Goal: Task Accomplishment & Management: Use online tool/utility

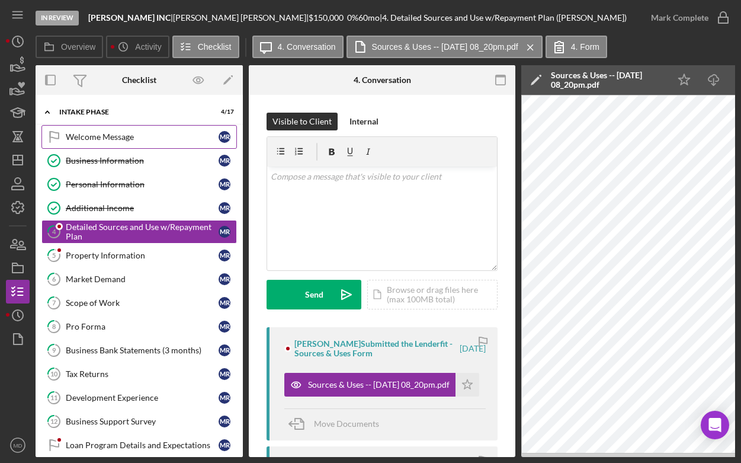
scroll to position [0, 126]
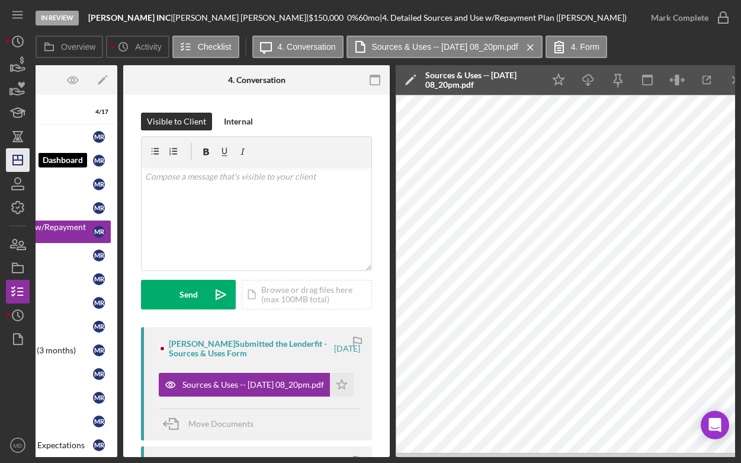
click at [19, 155] on polygon "button" at bounding box center [17, 159] width 9 height 9
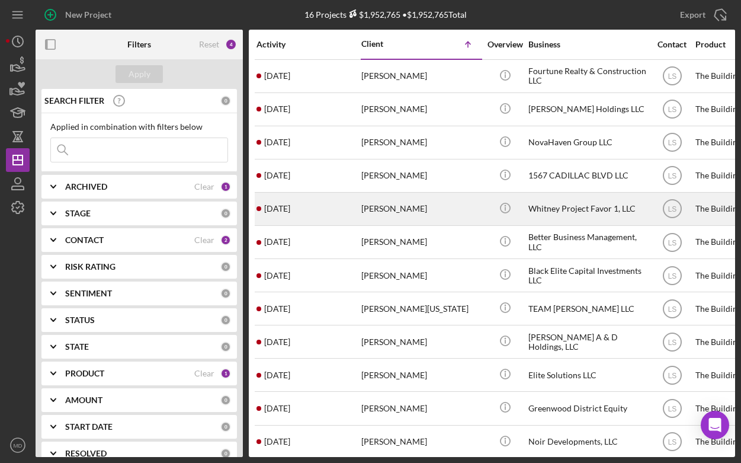
click at [398, 208] on div "[PERSON_NAME]" at bounding box center [420, 208] width 119 height 31
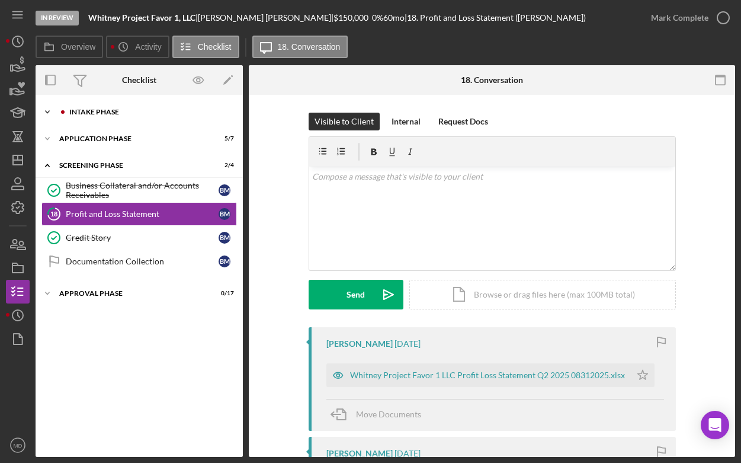
click at [93, 113] on div "Intake Phase" at bounding box center [148, 111] width 159 height 7
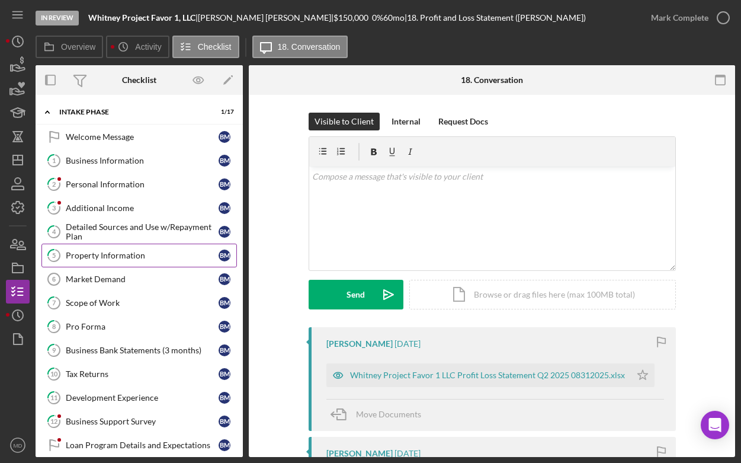
click at [113, 260] on link "5 Property Information B M" at bounding box center [139, 256] width 196 height 24
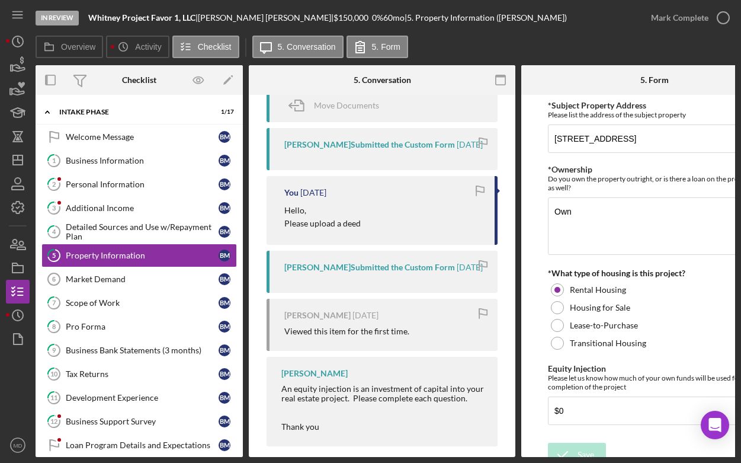
scroll to position [402, 0]
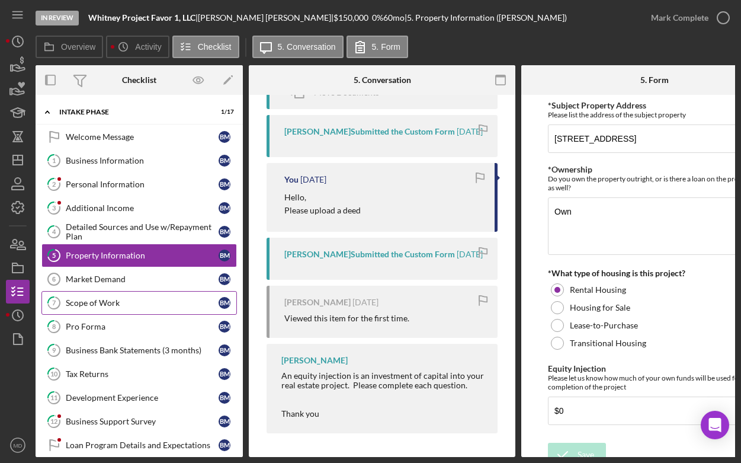
click at [165, 305] on div "Scope of Work" at bounding box center [142, 302] width 153 height 9
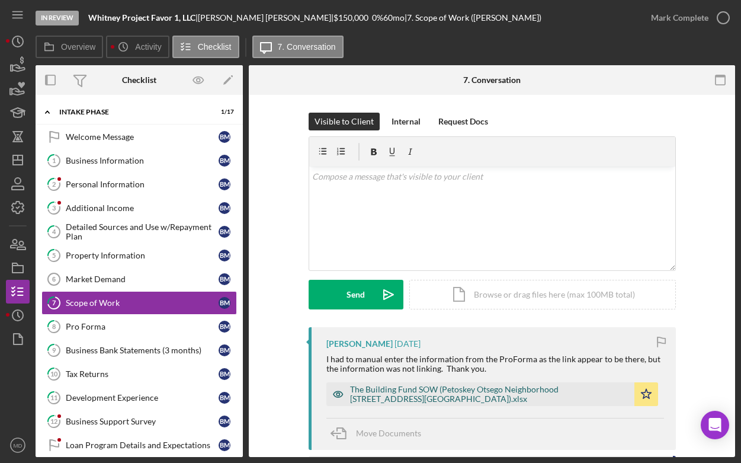
click at [418, 396] on div "The Building Fund SOW (Petoskey Otsego Neighborhood [STREET_ADDRESS][GEOGRAPHIC…" at bounding box center [489, 394] width 279 height 19
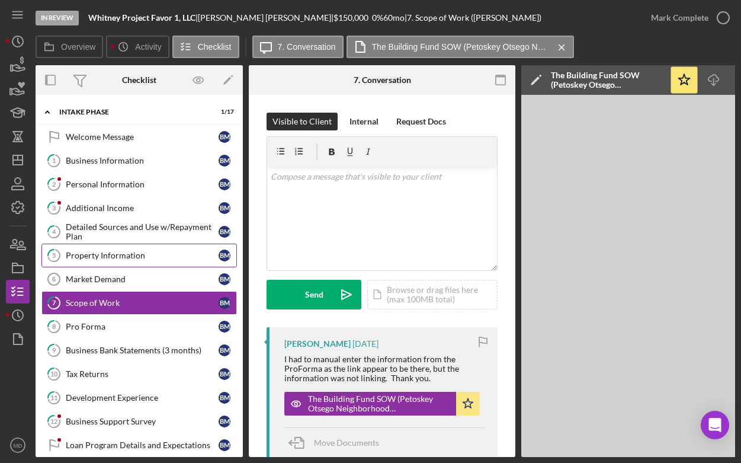
click at [121, 258] on div "Property Information" at bounding box center [142, 255] width 153 height 9
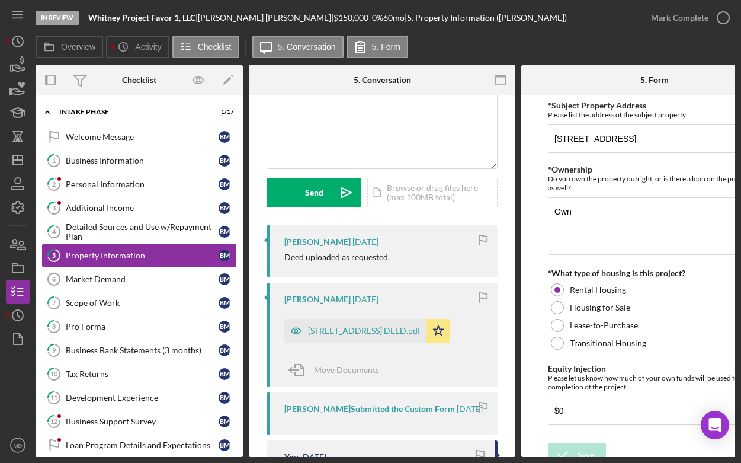
scroll to position [103, 0]
click at [345, 335] on div "[STREET_ADDRESS] DEED.pdf" at bounding box center [364, 329] width 113 height 9
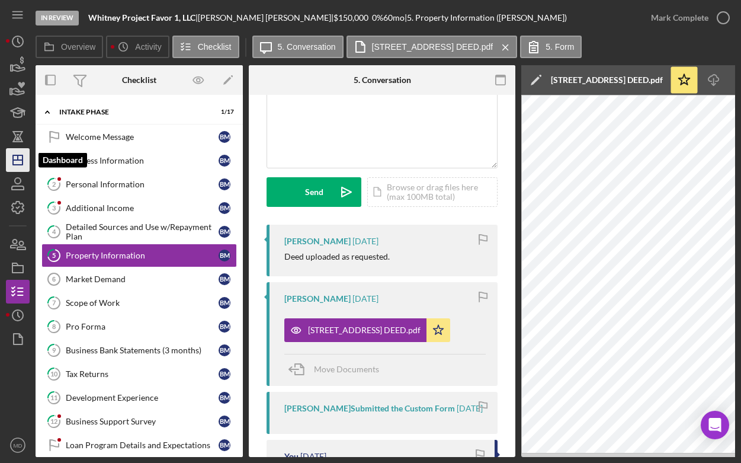
click at [20, 171] on icon "Icon/Dashboard" at bounding box center [18, 160] width 30 height 30
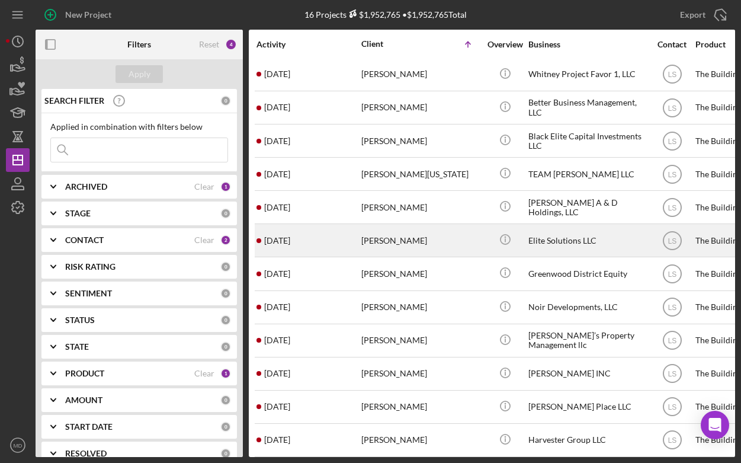
scroll to position [136, 0]
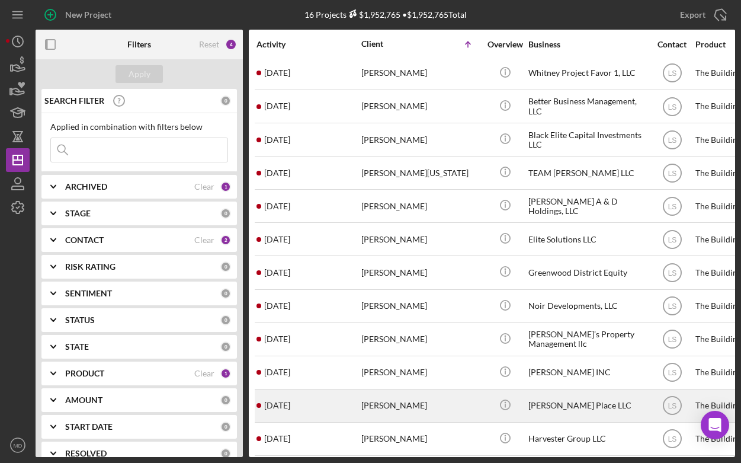
click at [391, 400] on div "[PERSON_NAME]" at bounding box center [420, 405] width 119 height 31
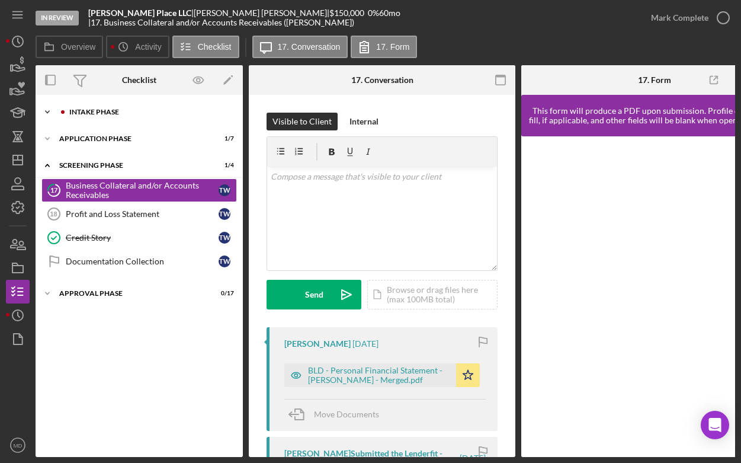
click at [106, 105] on div "Icon/Expander Intake Phase 1 / 17" at bounding box center [139, 112] width 207 height 24
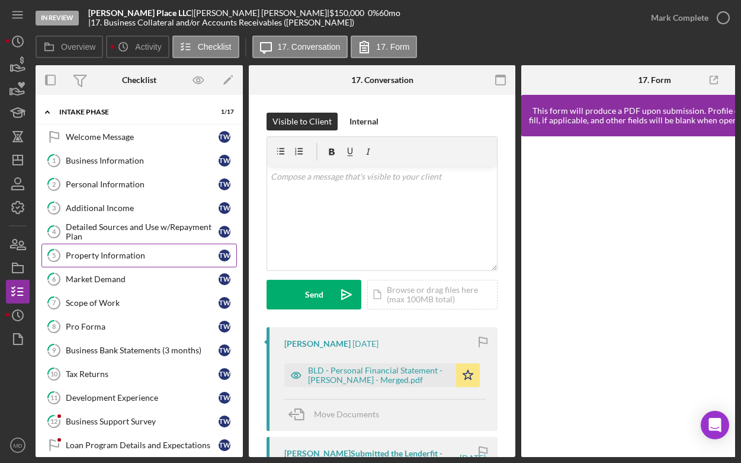
click at [107, 251] on div "Property Information" at bounding box center [142, 255] width 153 height 9
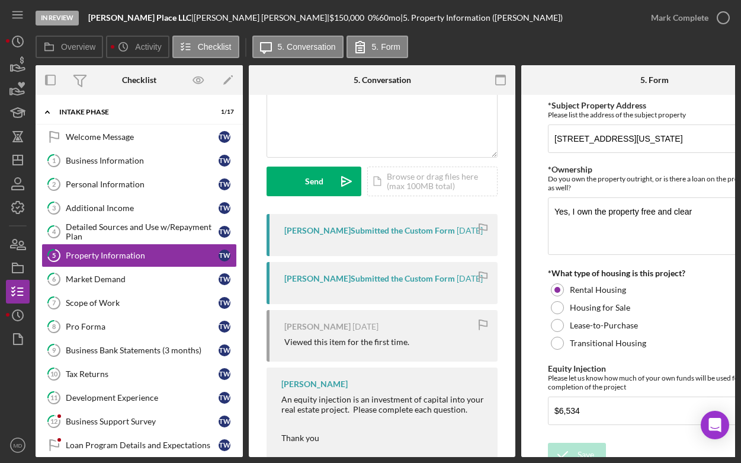
scroll to position [160, 0]
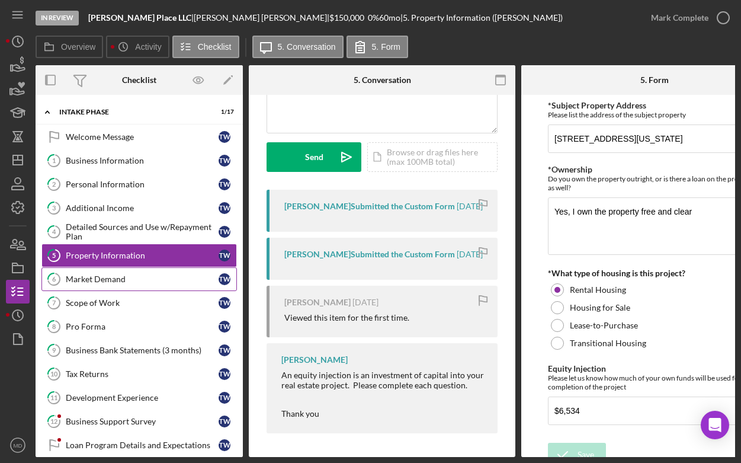
click at [142, 277] on div "Market Demand" at bounding box center [142, 278] width 153 height 9
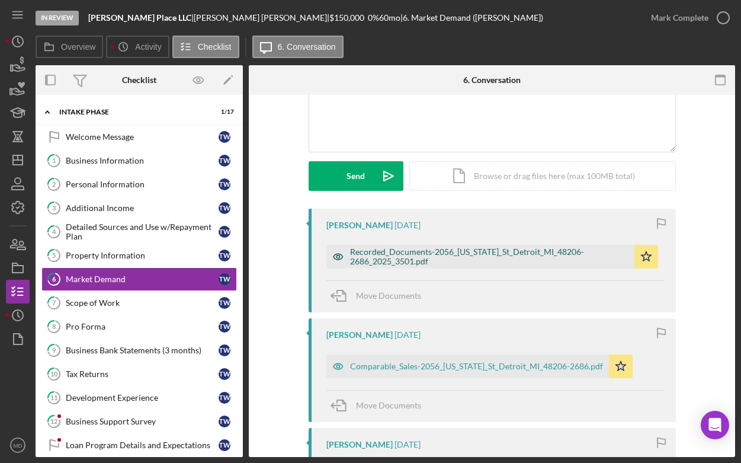
scroll to position [124, 0]
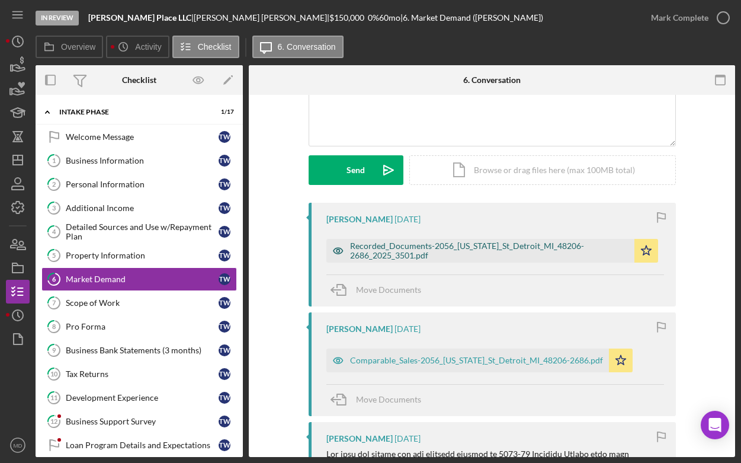
click at [444, 249] on div "Recorded_Documents-2056_[US_STATE]_St_Detroit_MI_48206-2686_2025_3501.pdf" at bounding box center [489, 250] width 279 height 19
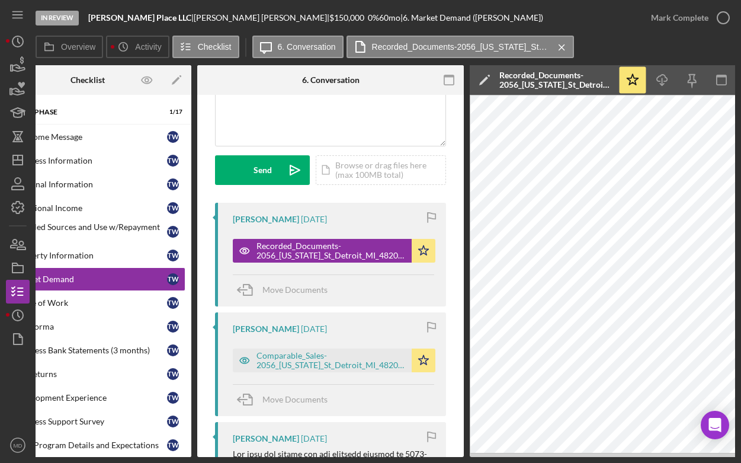
scroll to position [0, 55]
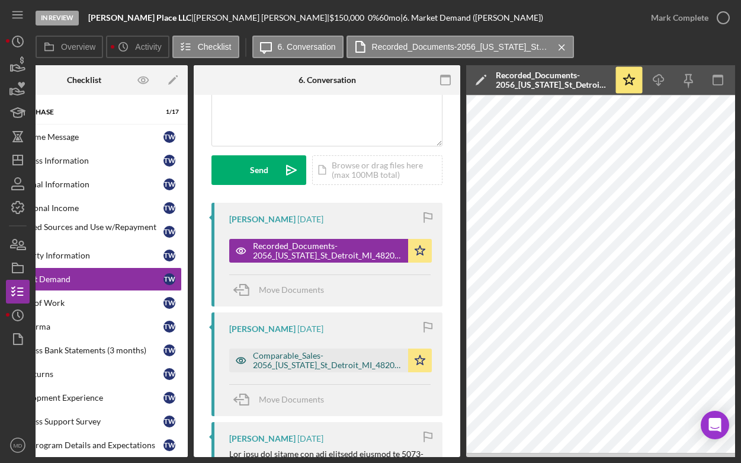
click at [300, 361] on div "Comparable_Sales-2056_[US_STATE]_St_Detroit_MI_48206-2686.pdf" at bounding box center [327, 360] width 149 height 19
